Goal: Task Accomplishment & Management: Manage account settings

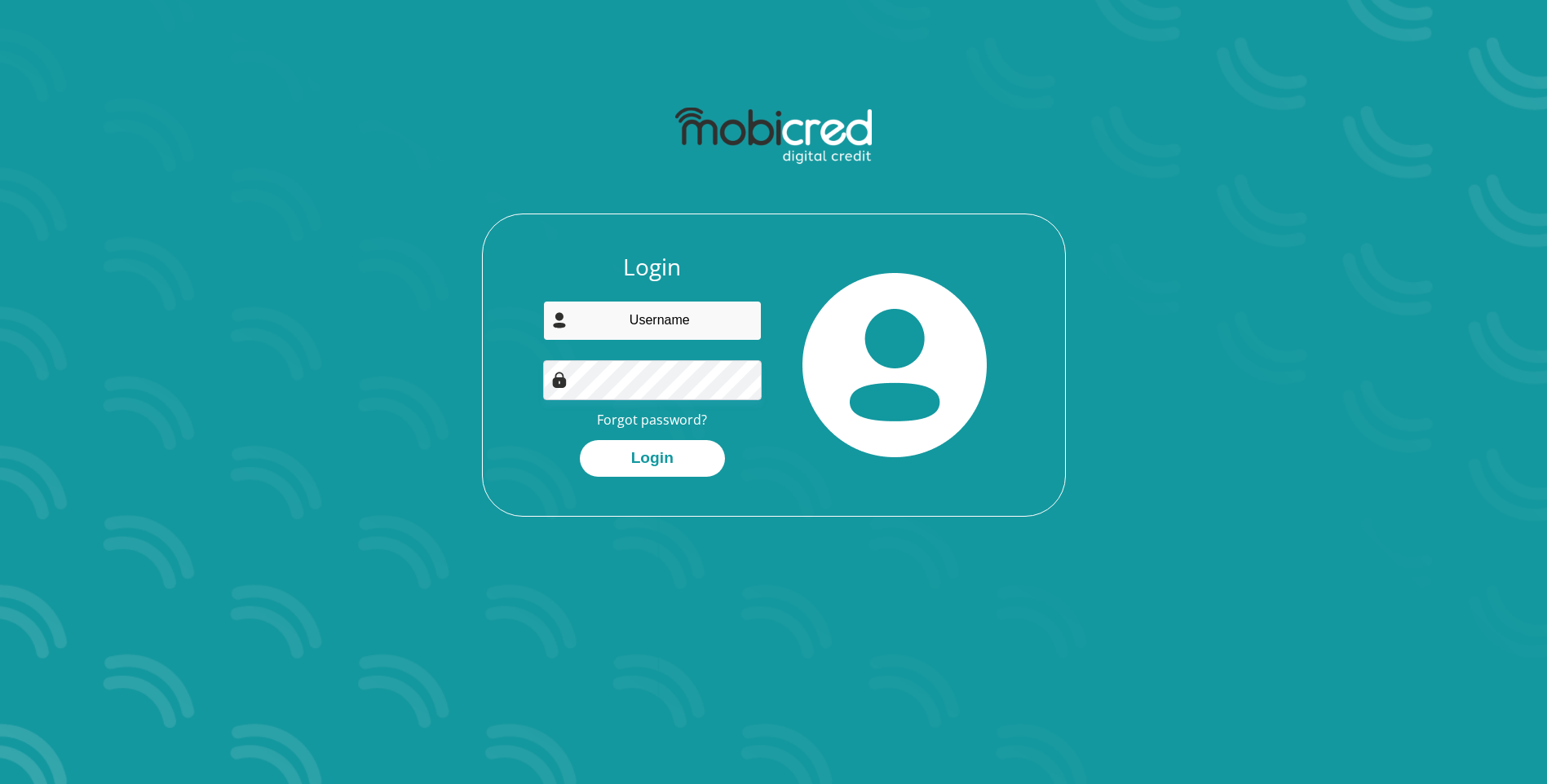
click at [682, 321] on input "email" at bounding box center [652, 320] width 219 height 40
type input "[EMAIL_ADDRESS][DOMAIN_NAME]"
click at [580, 440] on button "Login" at bounding box center [652, 459] width 145 height 37
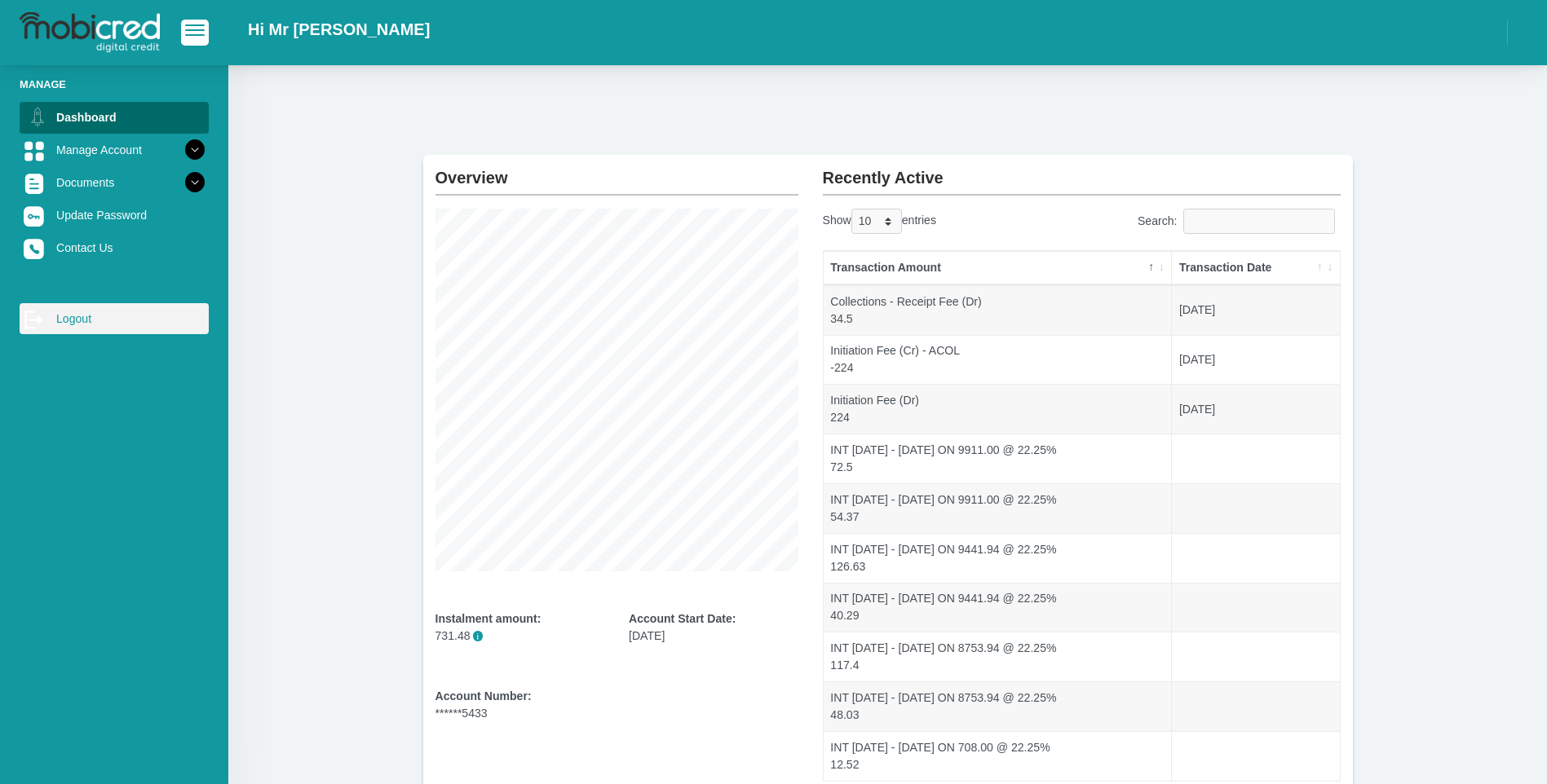
click at [77, 332] on link "log out Logout" at bounding box center [113, 318] width 189 height 31
